Goal: Information Seeking & Learning: Learn about a topic

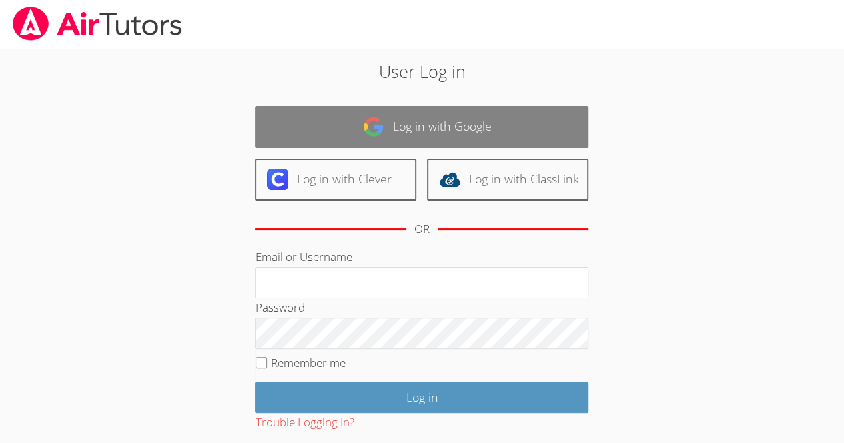
click at [447, 114] on link "Log in with Google" at bounding box center [421, 127] width 333 height 42
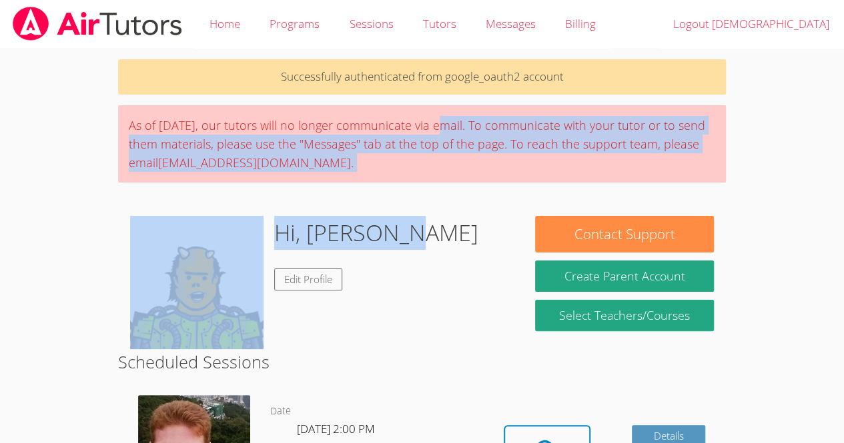
drag, startPoint x: 439, startPoint y: 143, endPoint x: 436, endPoint y: 254, distance: 110.8
click at [470, 343] on div "Hi, Christian Edit Profile" at bounding box center [320, 282] width 381 height 133
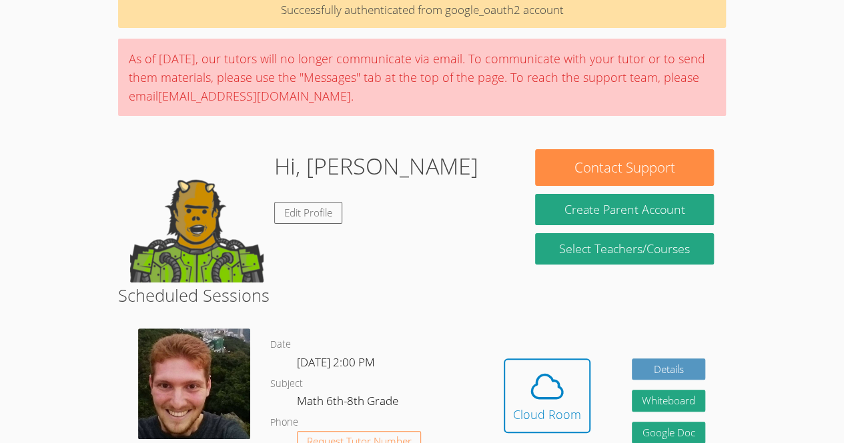
scroll to position [133, 0]
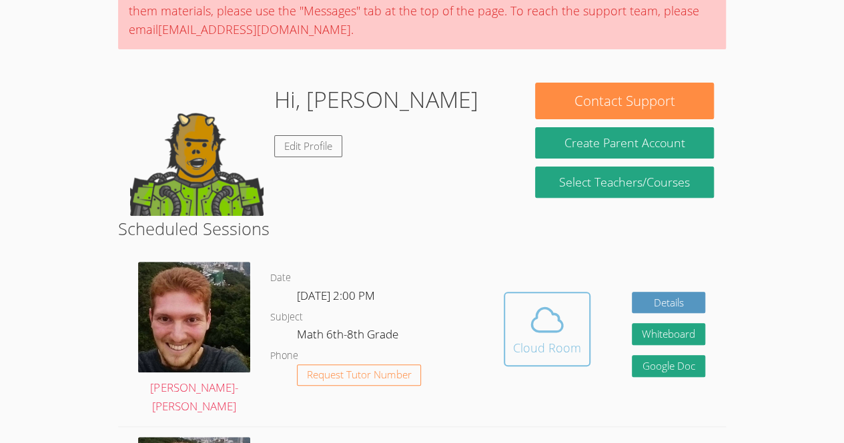
click at [524, 323] on span at bounding box center [547, 319] width 68 height 37
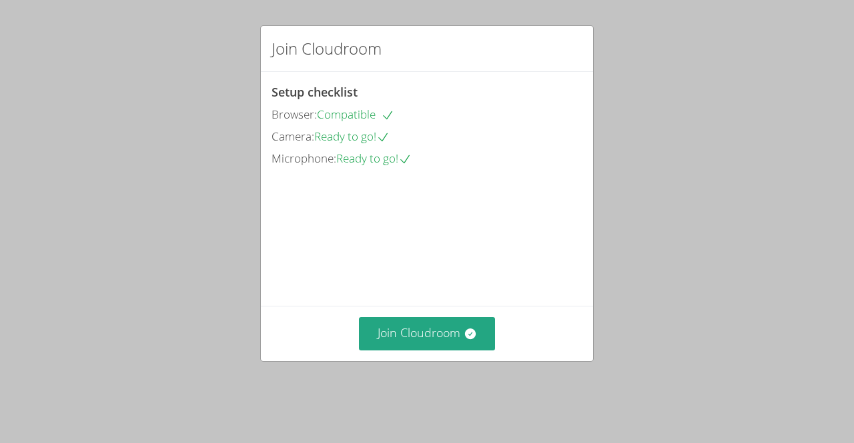
drag, startPoint x: 512, startPoint y: 289, endPoint x: 509, endPoint y: 297, distance: 8.4
click at [472, 279] on video at bounding box center [371, 229] width 200 height 100
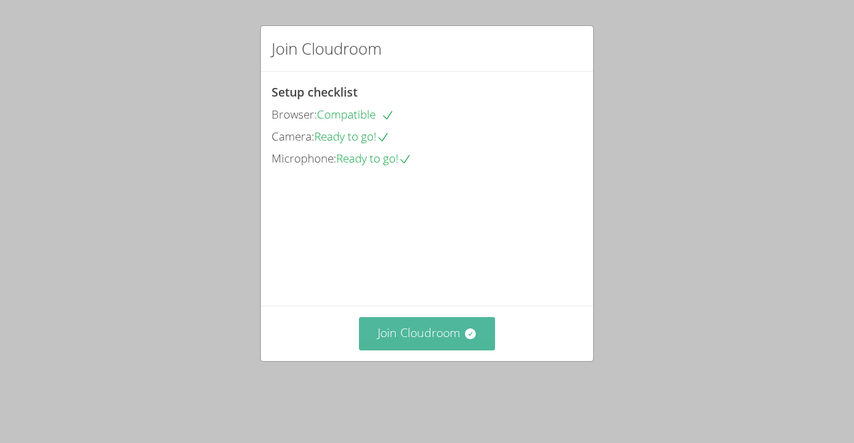
click at [468, 342] on button "Join Cloudroom" at bounding box center [427, 333] width 137 height 33
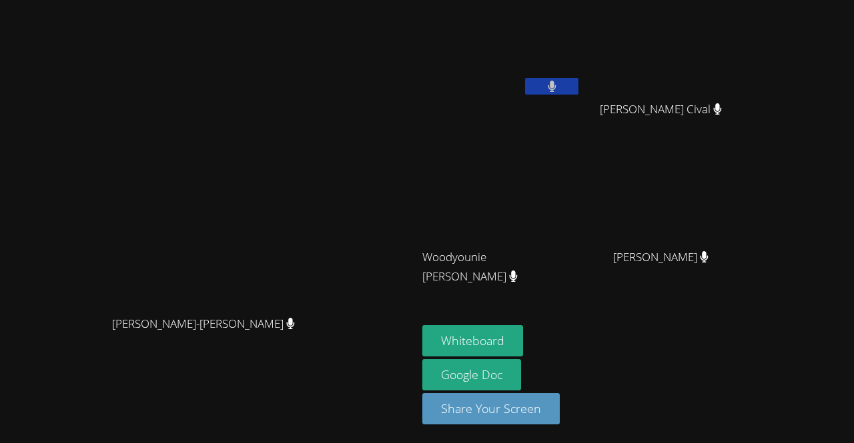
click at [556, 83] on icon at bounding box center [552, 86] width 8 height 11
click at [523, 341] on button "Whiteboard" at bounding box center [472, 340] width 101 height 31
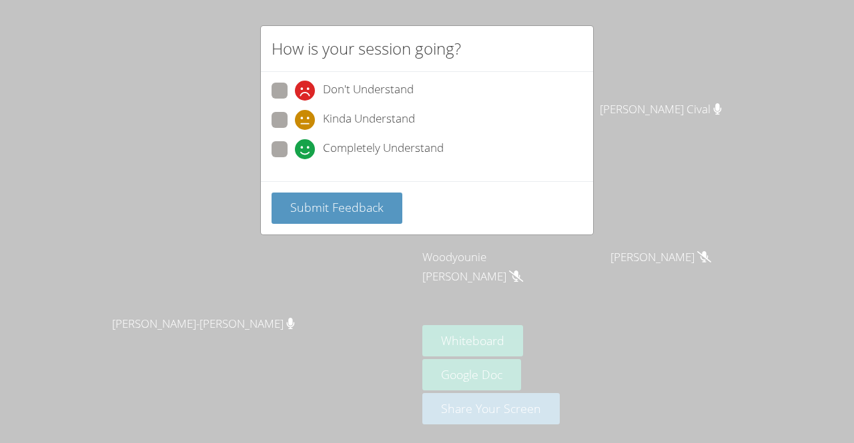
click at [295, 159] on span at bounding box center [295, 159] width 0 height 0
click at [295, 146] on input "Completely Understand" at bounding box center [300, 146] width 11 height 11
radio input "true"
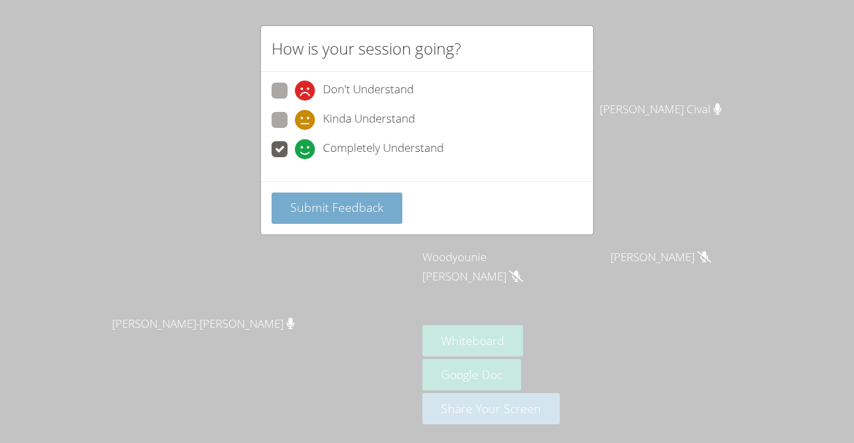
click at [380, 199] on span "Submit Feedback" at bounding box center [336, 207] width 93 height 16
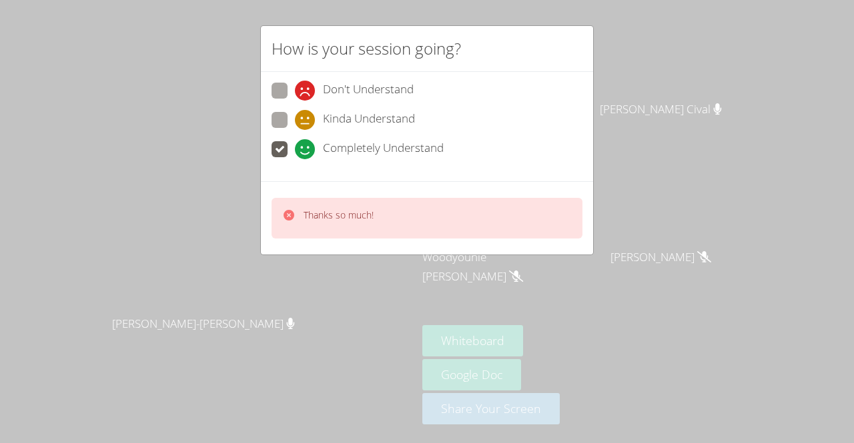
click at [626, 77] on div "How is your session going? Don't Understand Kinda Understand Completely Underst…" at bounding box center [427, 221] width 854 height 443
click at [582, 51] on div "How is your session going?" at bounding box center [427, 49] width 332 height 46
drag, startPoint x: 578, startPoint y: 25, endPoint x: 584, endPoint y: 21, distance: 7.2
click at [584, 21] on div "How is your session going? Don't Understand Kinda Understand Completely Underst…" at bounding box center [427, 221] width 854 height 443
click at [610, 28] on div "How is your session going? Don't Understand Kinda Understand Completely Underst…" at bounding box center [427, 221] width 854 height 443
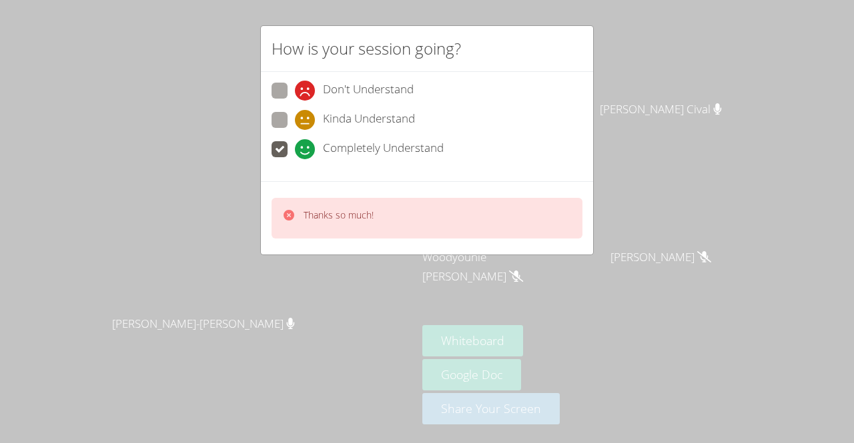
click at [578, 89] on button at bounding box center [551, 86] width 53 height 17
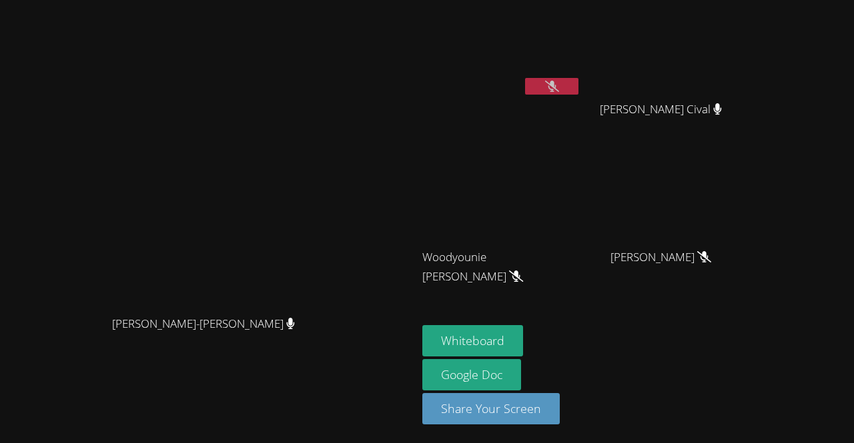
click at [559, 91] on icon at bounding box center [552, 86] width 14 height 11
click at [556, 91] on icon at bounding box center [552, 86] width 8 height 11
click at [559, 89] on icon at bounding box center [552, 86] width 14 height 11
click at [578, 93] on button at bounding box center [551, 86] width 53 height 17
click at [559, 89] on icon at bounding box center [552, 86] width 14 height 11
